Goal: Task Accomplishment & Management: Complete application form

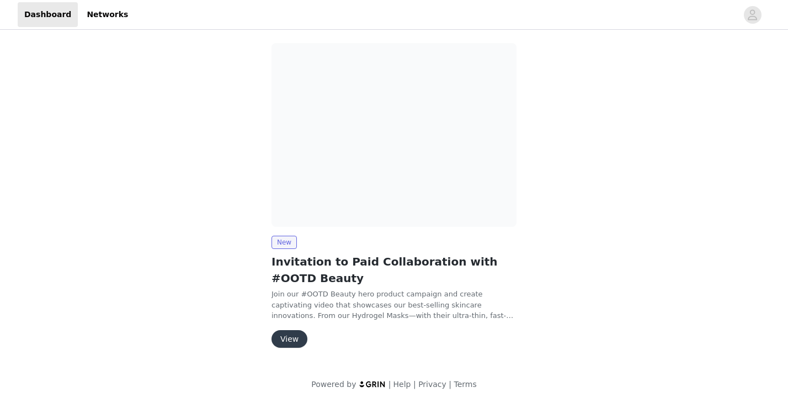
scroll to position [80, 0]
click at [295, 329] on div "New Invitation to Paid Collaboration with #OOTD Beauty Join our #OOTD Beauty he…" at bounding box center [393, 292] width 245 height 112
click at [291, 337] on button "View" at bounding box center [289, 339] width 36 height 18
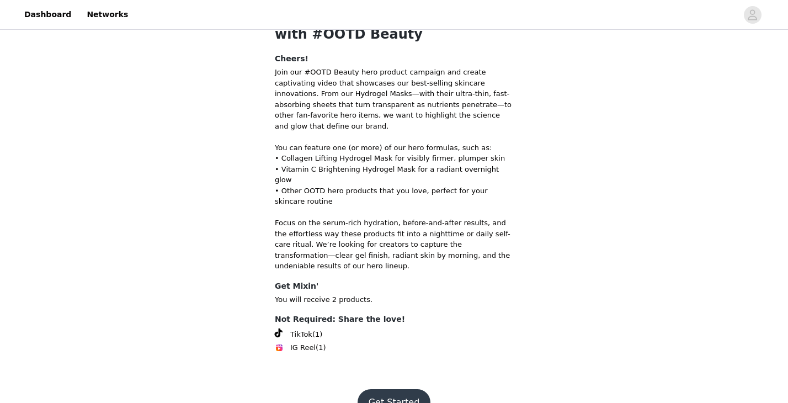
scroll to position [70, 0]
click at [383, 389] on button "Get Started" at bounding box center [393, 402] width 73 height 26
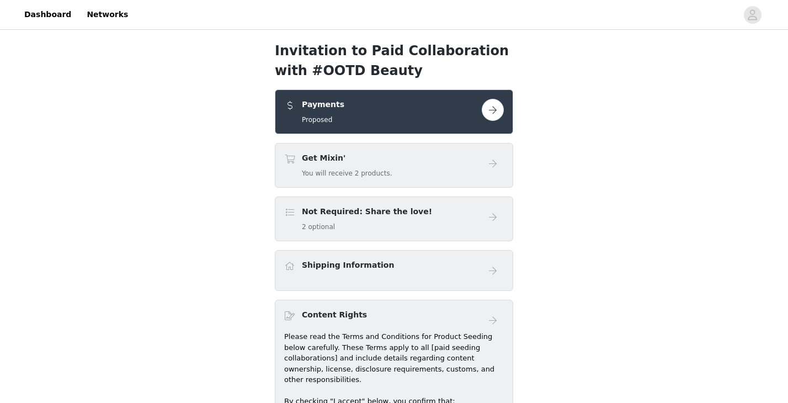
click at [494, 110] on button "button" at bounding box center [493, 110] width 22 height 22
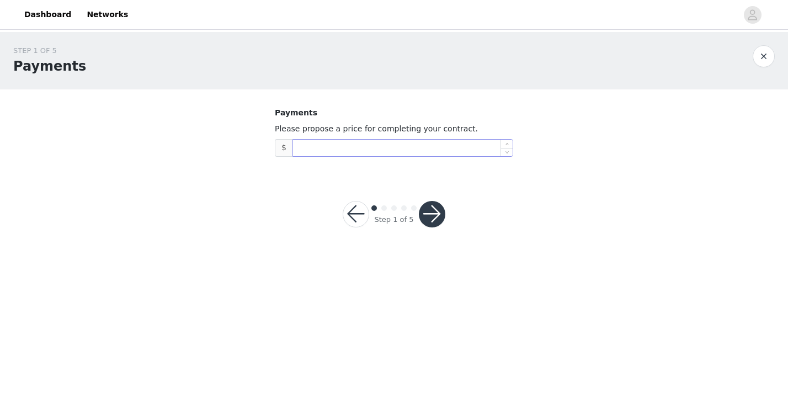
click at [409, 146] on input at bounding box center [403, 148] width 220 height 17
click at [762, 54] on button "button" at bounding box center [763, 56] width 22 height 22
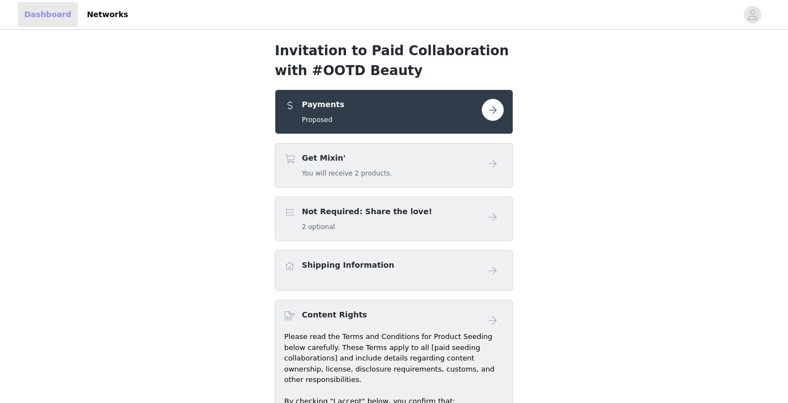
click at [54, 13] on link "Dashboard" at bounding box center [48, 14] width 60 height 25
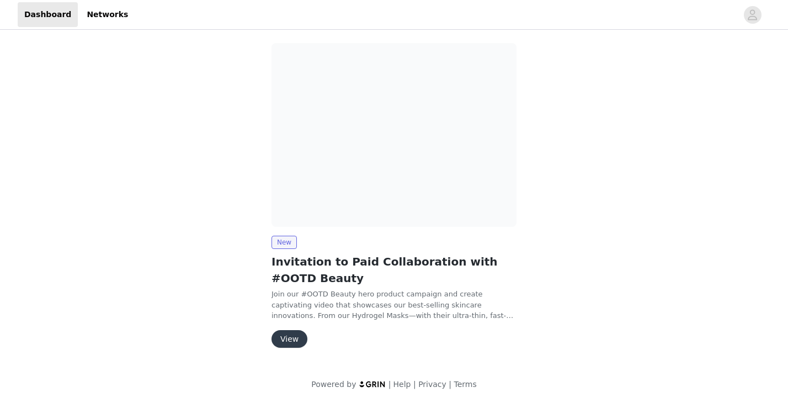
scroll to position [80, 0]
click at [291, 343] on button "View" at bounding box center [289, 339] width 36 height 18
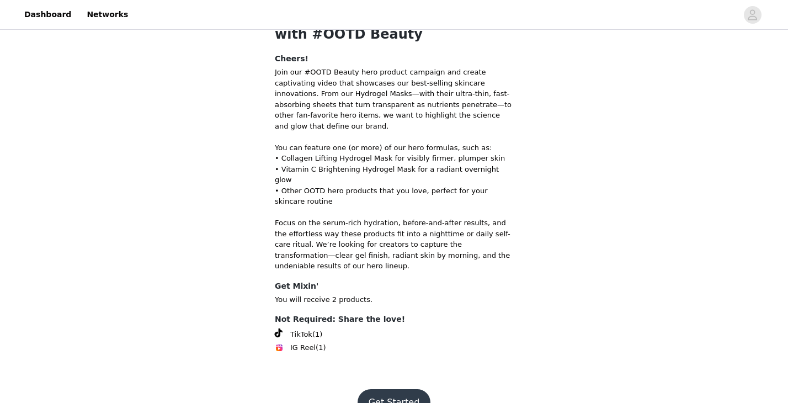
scroll to position [70, 0]
click at [392, 389] on button "Get Started" at bounding box center [393, 402] width 73 height 26
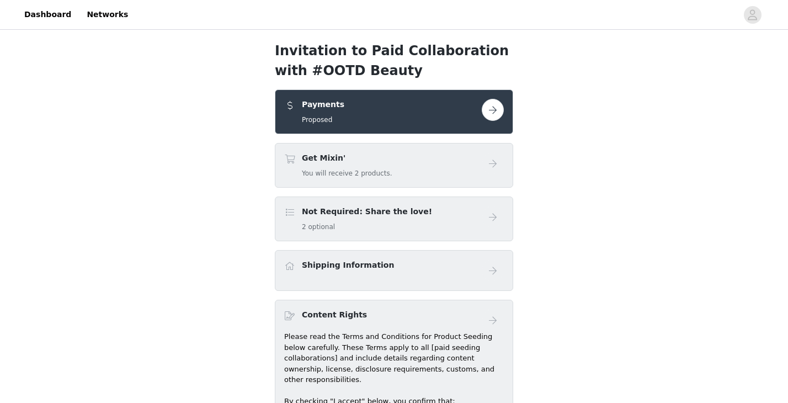
click at [494, 110] on button "button" at bounding box center [493, 110] width 22 height 22
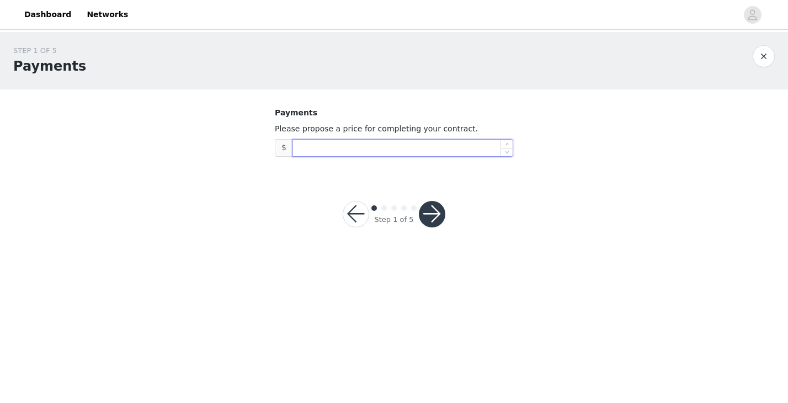
click at [332, 146] on input at bounding box center [403, 148] width 220 height 17
type input "2,500"
click at [436, 213] on button "button" at bounding box center [432, 214] width 26 height 26
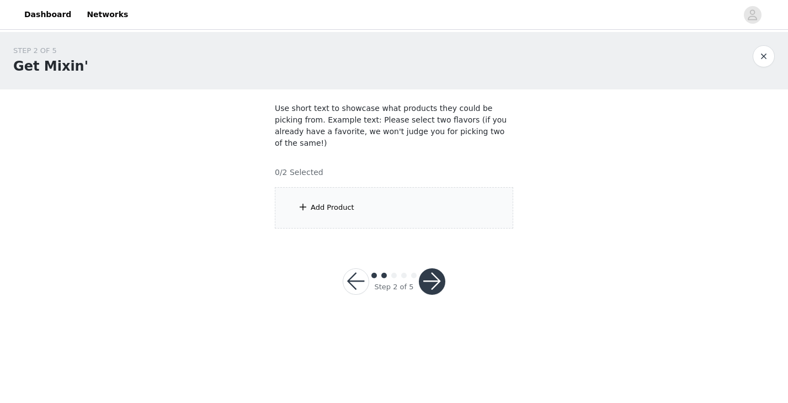
click at [348, 202] on div "Add Product" at bounding box center [333, 207] width 44 height 11
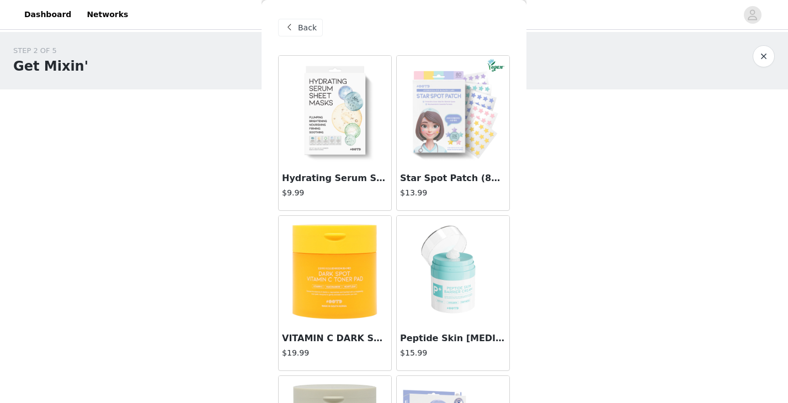
click at [346, 119] on img at bounding box center [335, 111] width 110 height 110
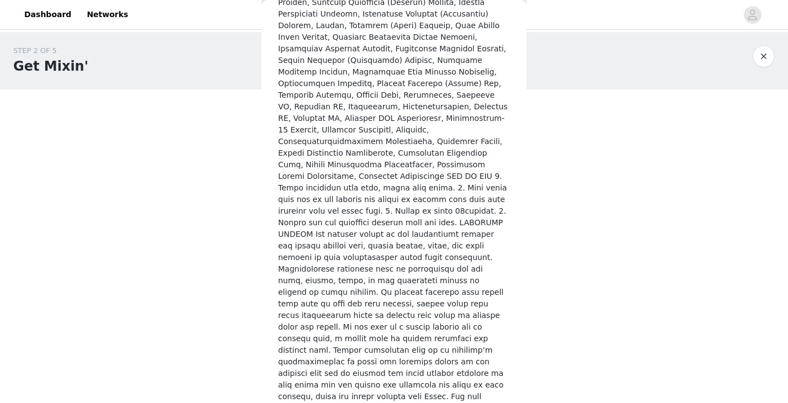
scroll to position [661, 0]
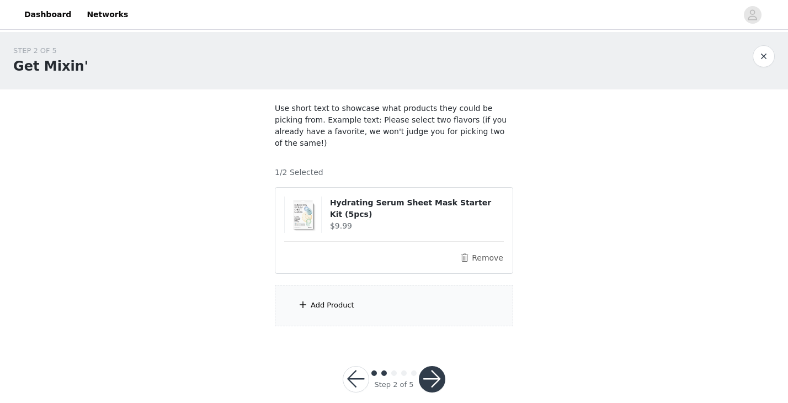
click at [340, 287] on div "Add Product" at bounding box center [394, 305] width 238 height 41
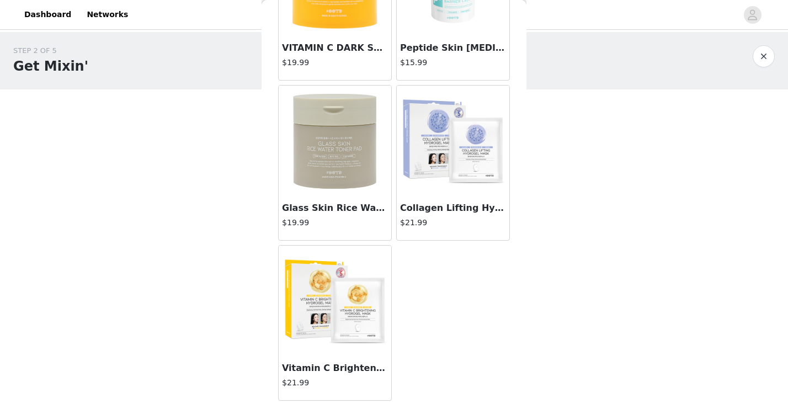
click at [344, 146] on img at bounding box center [335, 141] width 110 height 110
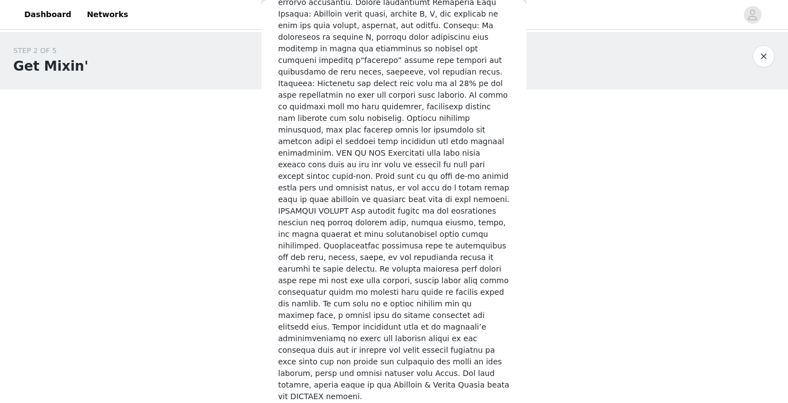
scroll to position [429, 0]
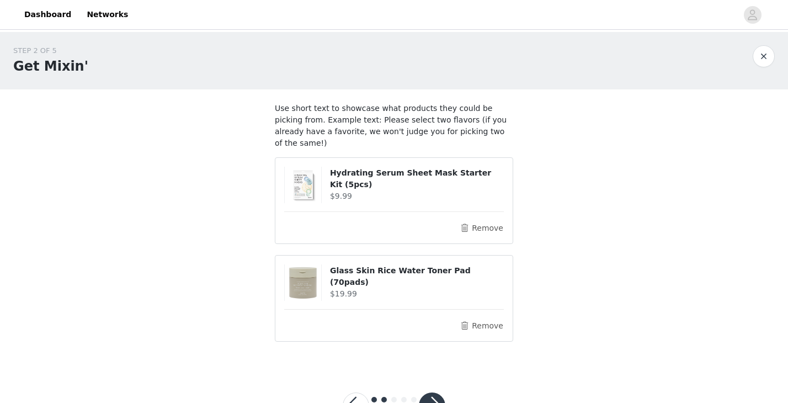
click at [435, 392] on button "button" at bounding box center [432, 405] width 26 height 26
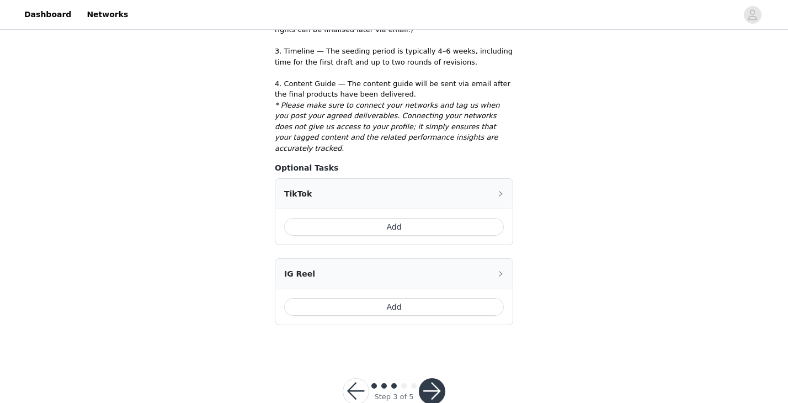
scroll to position [361, 0]
click at [362, 218] on button "Add" at bounding box center [394, 227] width 220 height 18
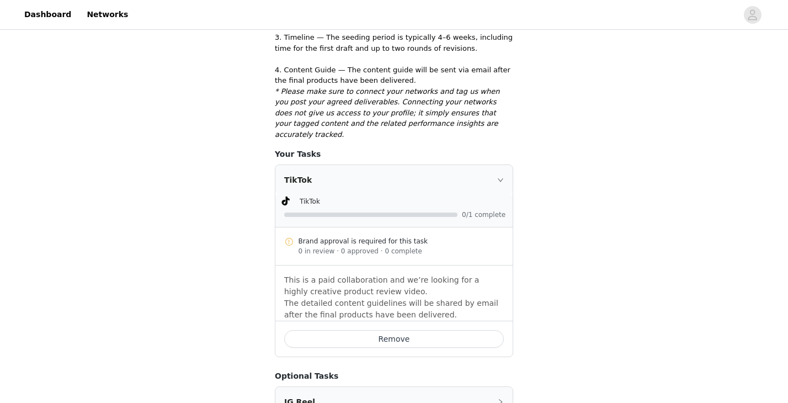
scroll to position [377, 0]
click at [371, 329] on button "Remove" at bounding box center [394, 338] width 220 height 18
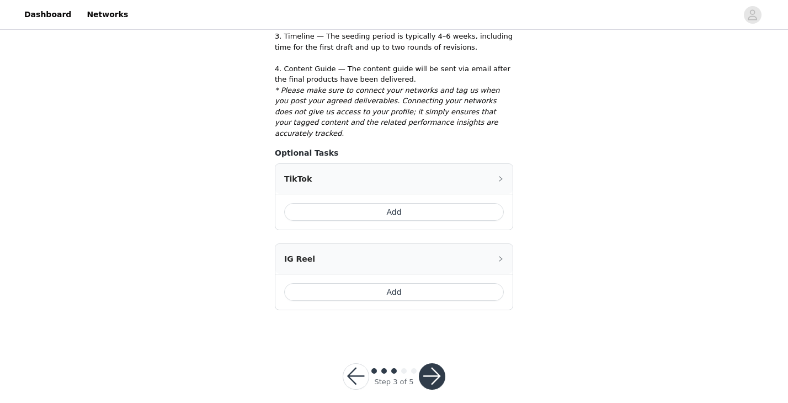
scroll to position [361, 0]
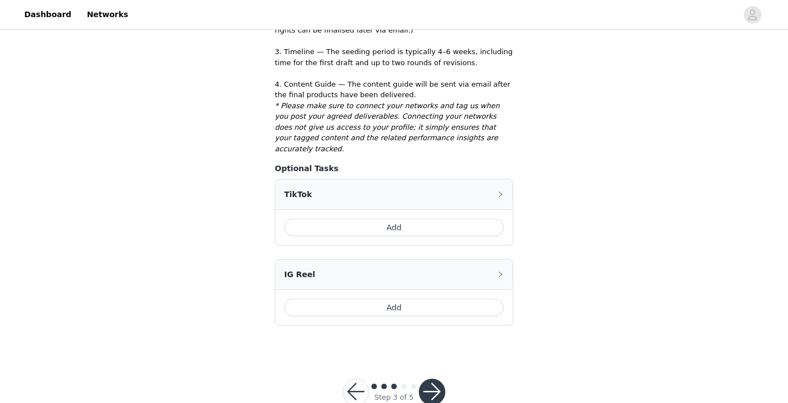
click at [495, 179] on div "TikTok" at bounding box center [393, 194] width 237 height 30
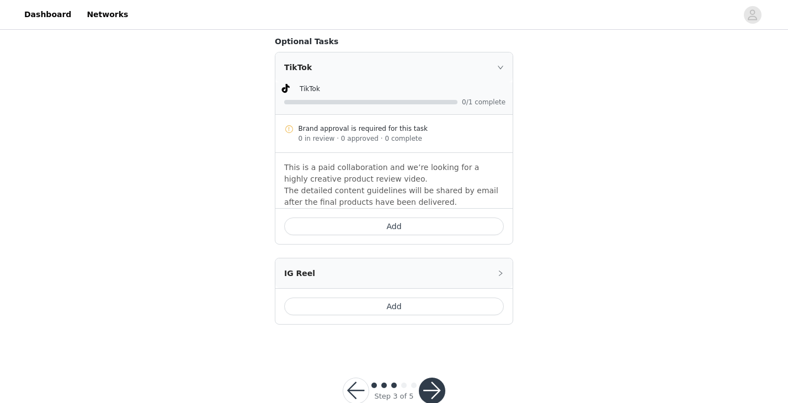
scroll to position [487, 0]
click at [426, 378] on button "button" at bounding box center [432, 391] width 26 height 26
click at [391, 218] on button "Add" at bounding box center [394, 227] width 220 height 18
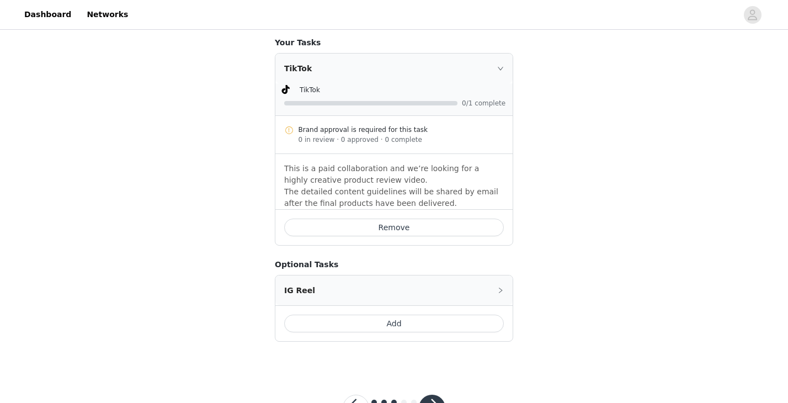
scroll to position [484, 0]
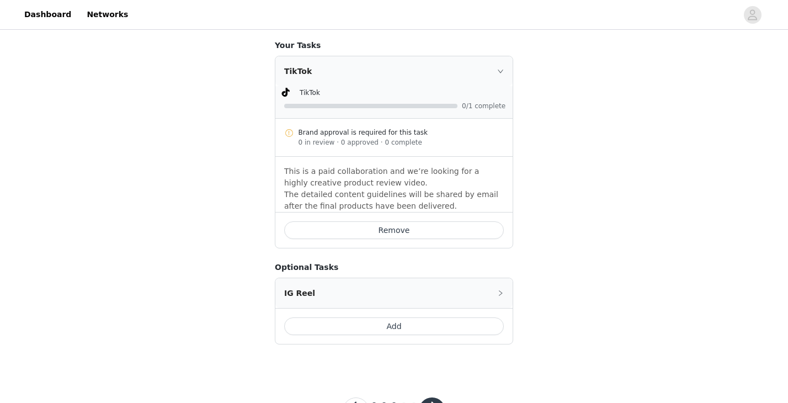
click at [382, 308] on div "Add" at bounding box center [393, 326] width 237 height 36
click at [382, 317] on button "Add" at bounding box center [394, 326] width 220 height 18
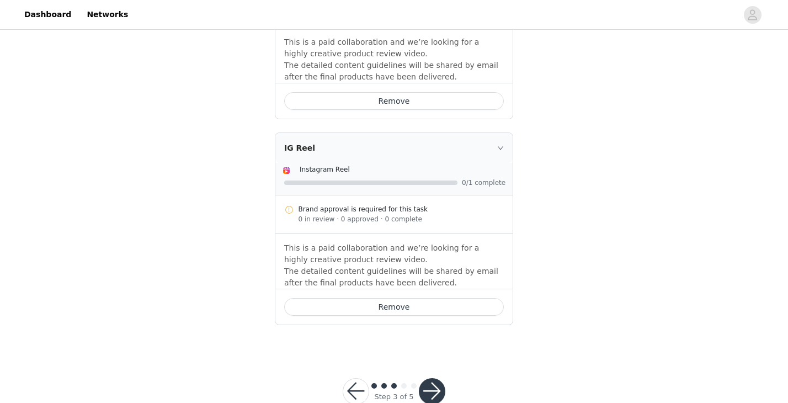
scroll to position [613, 0]
click at [435, 378] on button "button" at bounding box center [432, 391] width 26 height 26
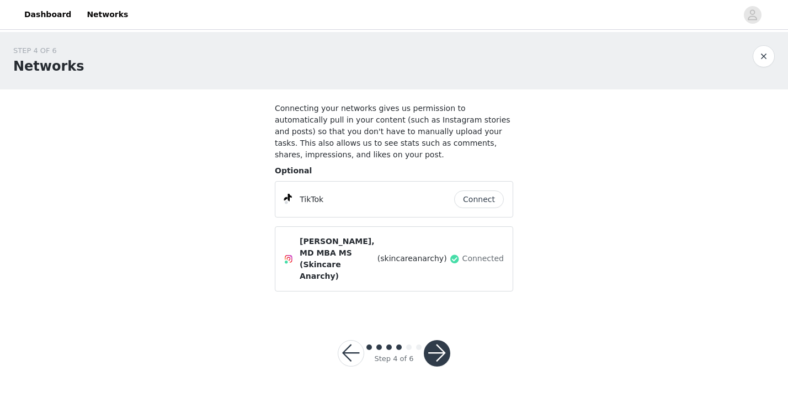
click at [480, 198] on button "Connect" at bounding box center [479, 199] width 50 height 18
click at [444, 340] on button "button" at bounding box center [437, 353] width 26 height 26
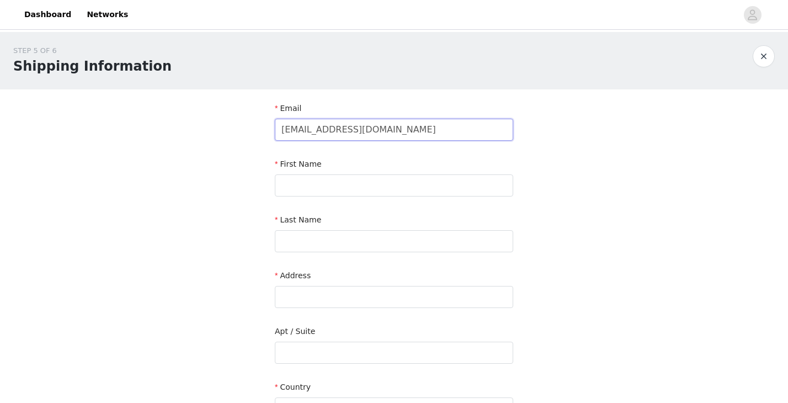
type input "pr@skincareanarchypodcast.com"
type input "Flora"
type input "Stein"
type input "3 West Maple Ave."
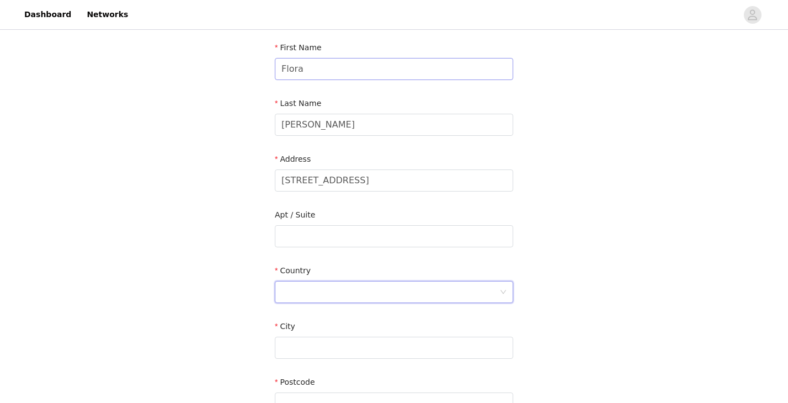
scroll to position [130, 0]
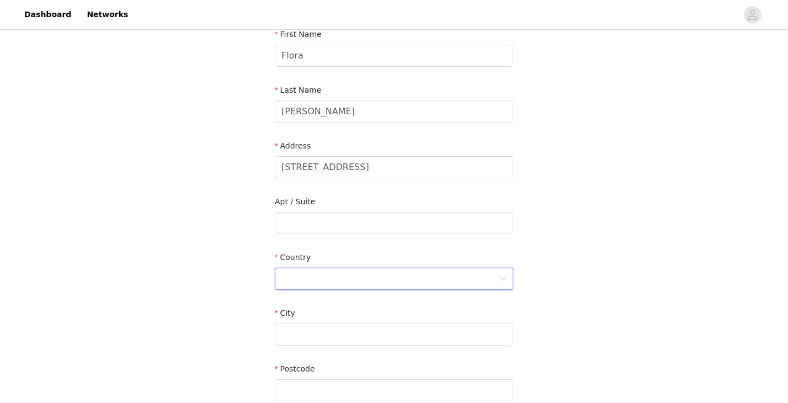
click at [324, 285] on div at bounding box center [390, 278] width 218 height 21
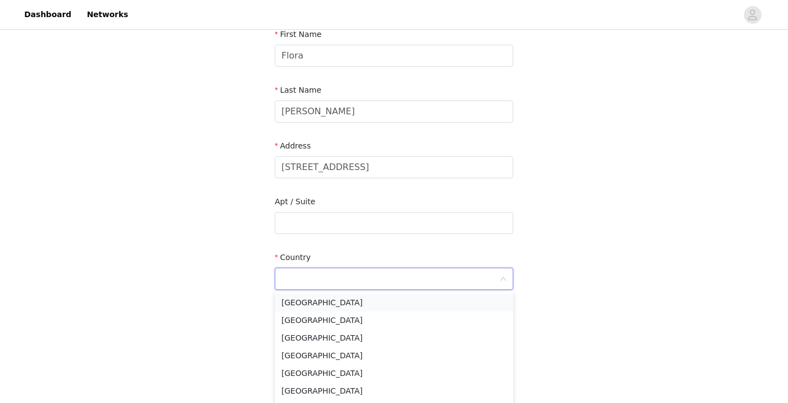
click at [328, 303] on li "United States" at bounding box center [394, 302] width 238 height 18
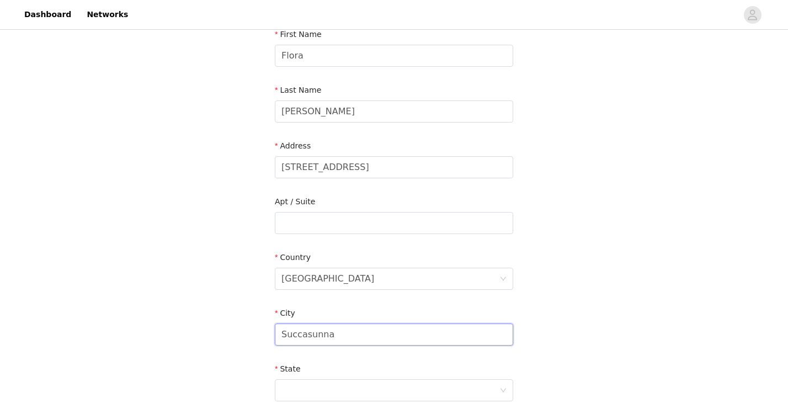
type input "Succasunna"
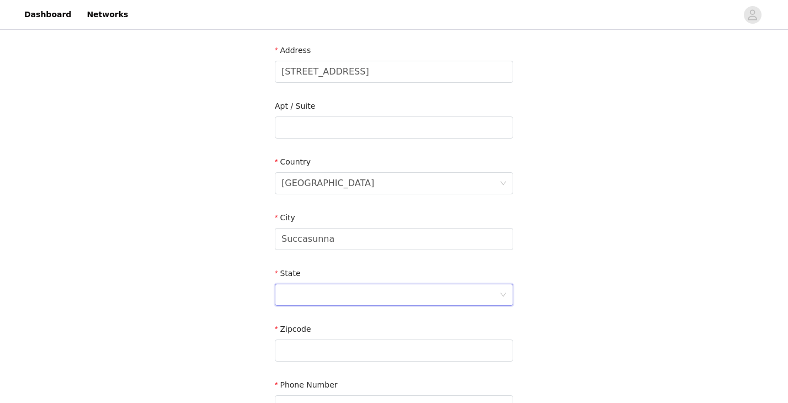
scroll to position [261, 0]
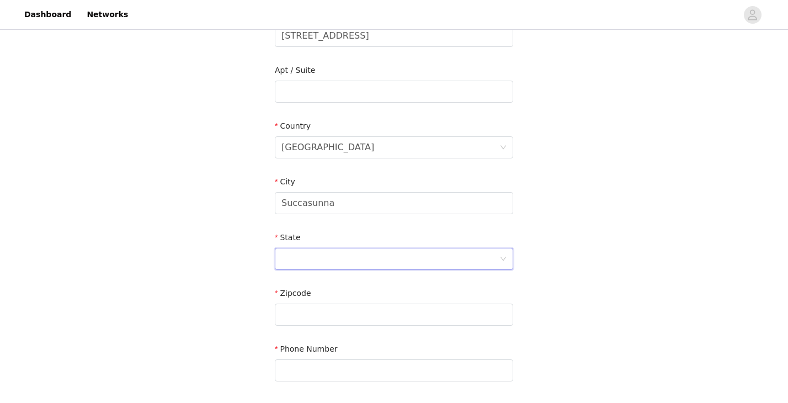
click at [314, 263] on div at bounding box center [390, 258] width 218 height 21
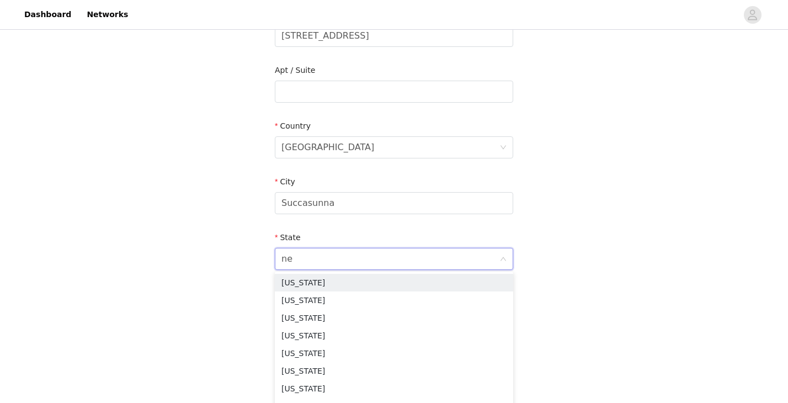
type input "new"
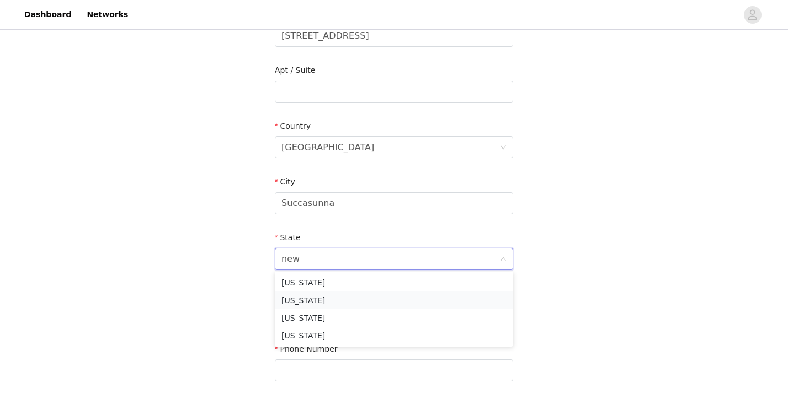
click at [324, 300] on li "New Jersey" at bounding box center [394, 300] width 238 height 18
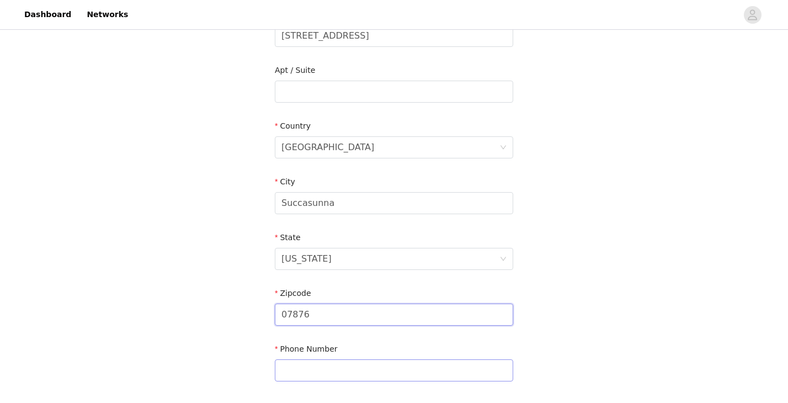
type input "07876"
type input "9739453033"
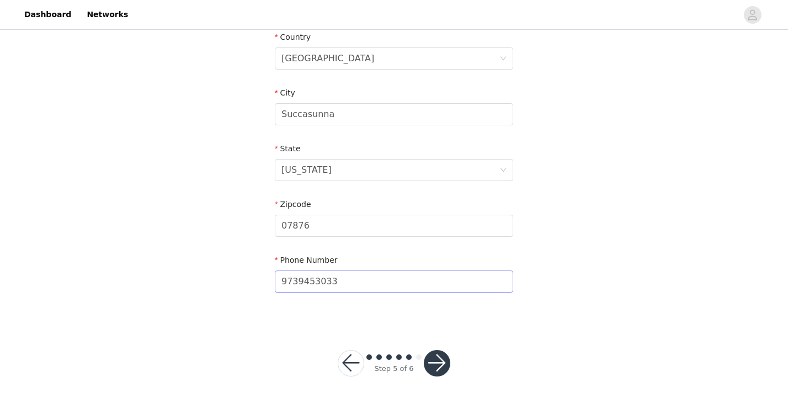
scroll to position [349, 0]
click at [434, 361] on button "button" at bounding box center [437, 363] width 26 height 26
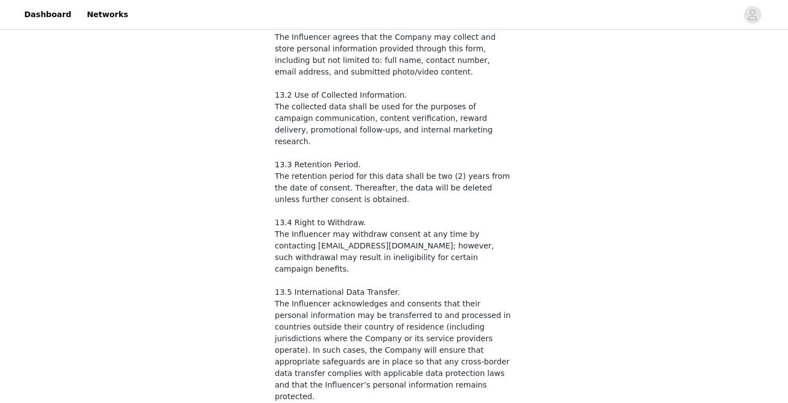
scroll to position [1798, 0]
checkbox input "true"
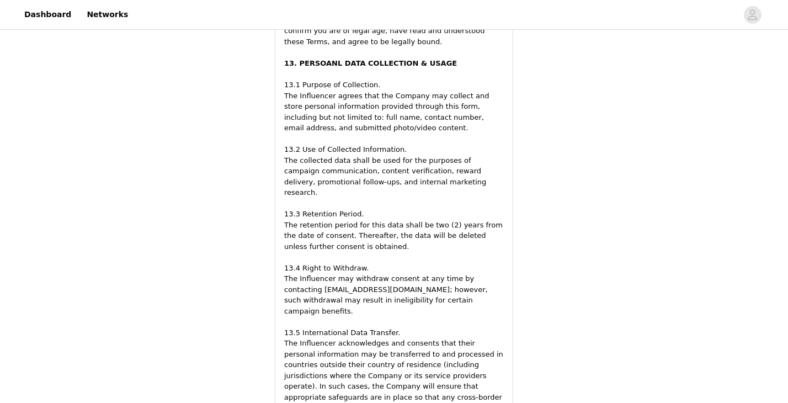
scroll to position [2092, 0]
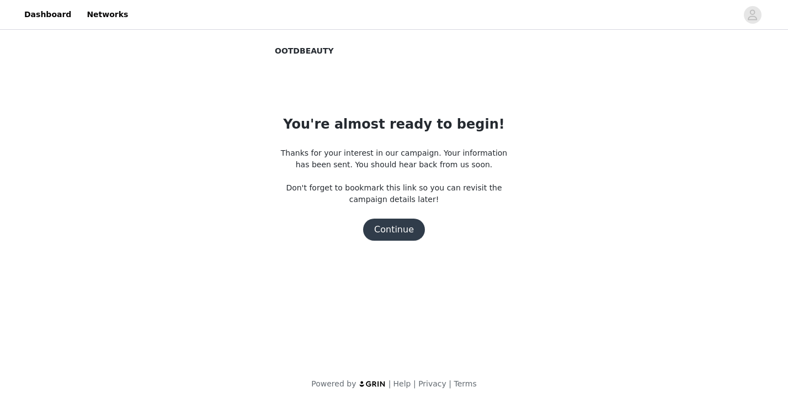
click at [391, 228] on button "Continue" at bounding box center [394, 229] width 62 height 22
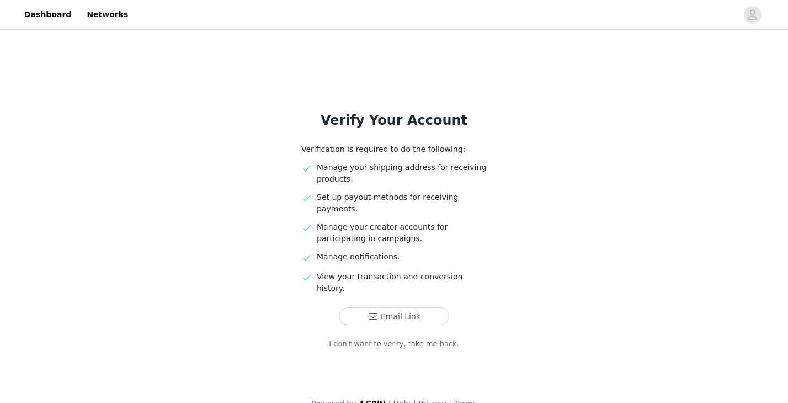
scroll to position [5, 0]
click at [392, 308] on button "Email Link" at bounding box center [394, 317] width 110 height 18
